Goal: Task Accomplishment & Management: Manage account settings

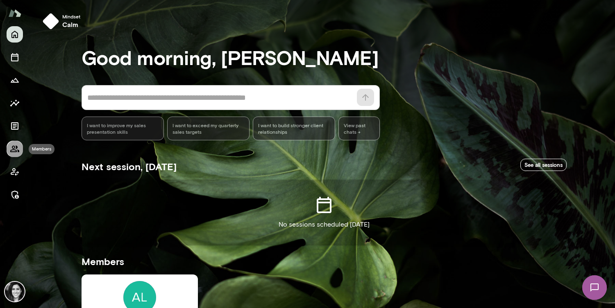
click at [17, 153] on icon "Members" at bounding box center [15, 149] width 10 height 10
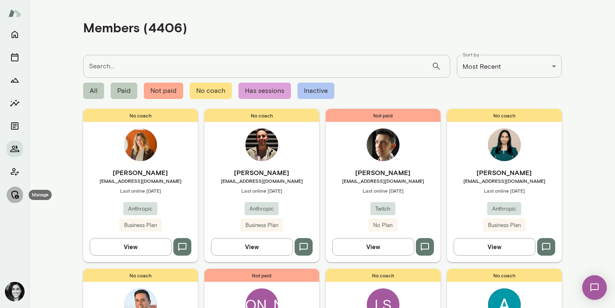
click at [13, 197] on icon "Manage" at bounding box center [14, 195] width 7 height 8
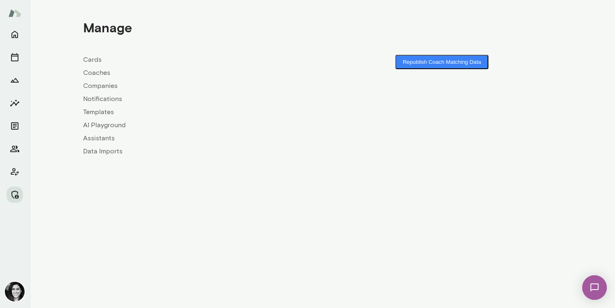
click at [98, 75] on link "Coaches" at bounding box center [202, 73] width 239 height 10
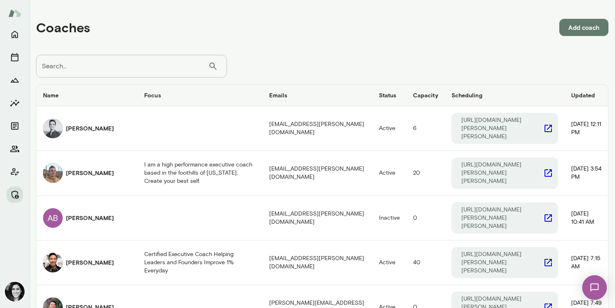
click at [95, 67] on input "Search..." at bounding box center [122, 66] width 172 height 23
type input "*********"
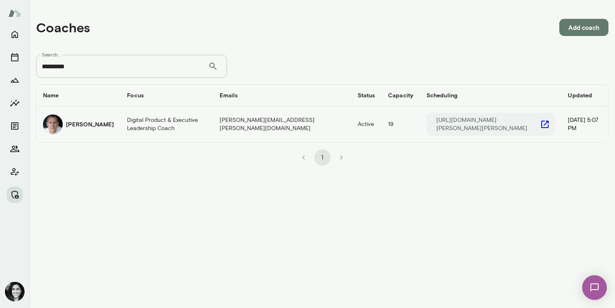
click at [64, 124] on div "[PERSON_NAME]" at bounding box center [78, 125] width 71 height 20
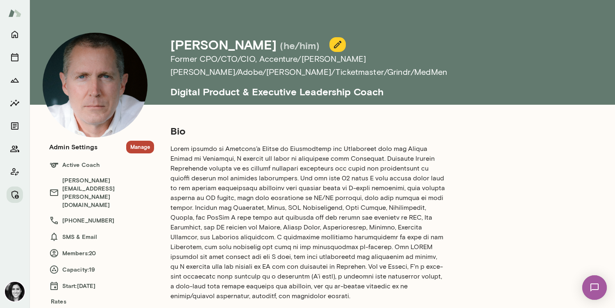
click at [136, 156] on section "Admin Settings Manage Active Coach [PERSON_NAME][EMAIL_ADDRESS][PERSON_NAME][DO…" at bounding box center [101, 235] width 105 height 188
click at [141, 147] on button "Manage" at bounding box center [140, 147] width 28 height 13
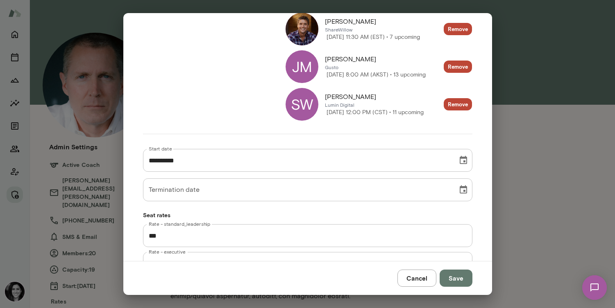
scroll to position [780, 0]
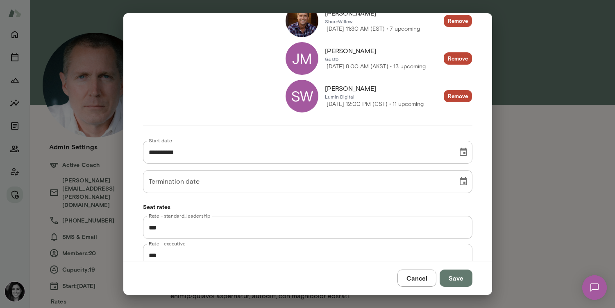
click at [413, 291] on div "Cancel Save" at bounding box center [307, 278] width 368 height 34
click at [413, 285] on button "Cancel" at bounding box center [416, 278] width 39 height 17
